Goal: Information Seeking & Learning: Learn about a topic

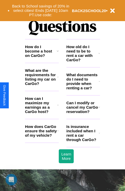
scroll to position [625, 0]
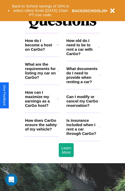
click at [83, 55] on h3 "How old do I need to be to rent a car with CarGo?" at bounding box center [83, 47] width 32 height 18
click at [42, 52] on h3 "How do I become a host on CarGo?" at bounding box center [41, 44] width 32 height 13
click at [42, 132] on h3 "How does CarGo ensure the safety of my vehicle?" at bounding box center [41, 124] width 32 height 13
click at [99, 129] on icon at bounding box center [99, 127] width 1 height 4
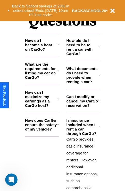
click at [83, 84] on h3 "What documents do I need to provide when renting a car?" at bounding box center [83, 76] width 32 height 18
click at [42, 107] on h3 "How can I maximize my earnings as a CarGo host?" at bounding box center [41, 99] width 32 height 18
click at [58, 73] on icon at bounding box center [57, 71] width 1 height 4
